Goal: Task Accomplishment & Management: Complete application form

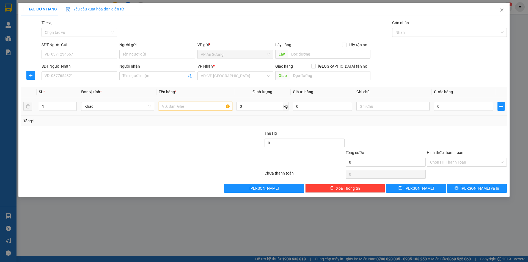
click at [185, 105] on input "text" at bounding box center [195, 106] width 73 height 9
type input "d"
type input "đ"
type input "D"
type input "ĐÈN LED"
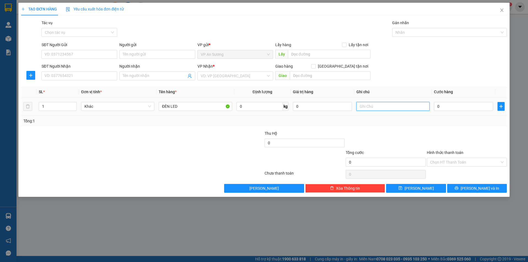
click at [373, 104] on input "text" at bounding box center [392, 106] width 73 height 9
type input "D"
type input "Đ"
type input "DỒ CỦA XẾP DÔN"
click at [247, 81] on div "VP Nhận * VD: VP [GEOGRAPHIC_DATA]" at bounding box center [235, 72] width 76 height 19
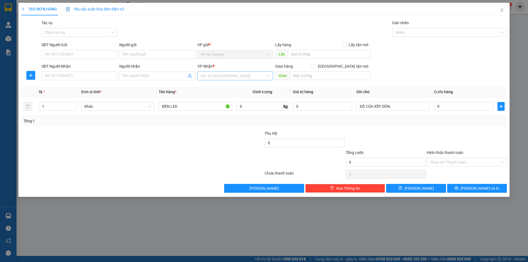
click at [243, 74] on input "search" at bounding box center [233, 76] width 65 height 8
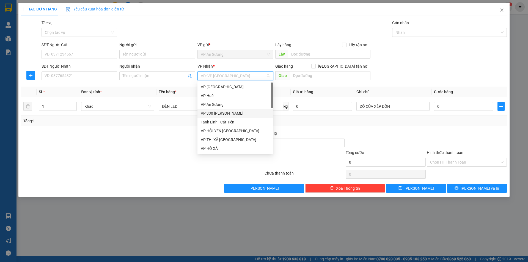
click at [231, 112] on div "VP 330 [PERSON_NAME]" at bounding box center [235, 113] width 69 height 6
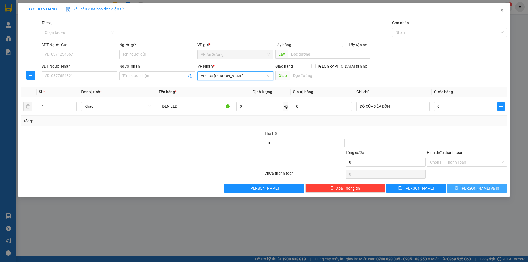
drag, startPoint x: 459, startPoint y: 186, endPoint x: 382, endPoint y: 180, distance: 76.9
click at [455, 187] on button "[PERSON_NAME] và In" at bounding box center [477, 188] width 60 height 9
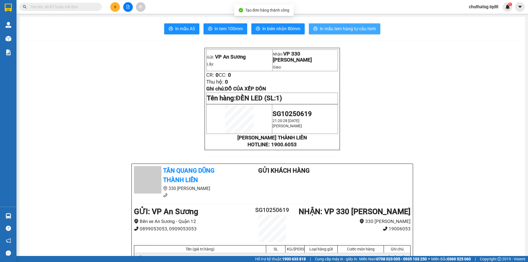
click at [342, 29] on span "In mẫu tem hàng tự cấu hình" at bounding box center [348, 28] width 56 height 7
click at [335, 27] on button "In mẫu tem hàng tự cấu hình" at bounding box center [344, 28] width 71 height 11
